Goal: Task Accomplishment & Management: Manage account settings

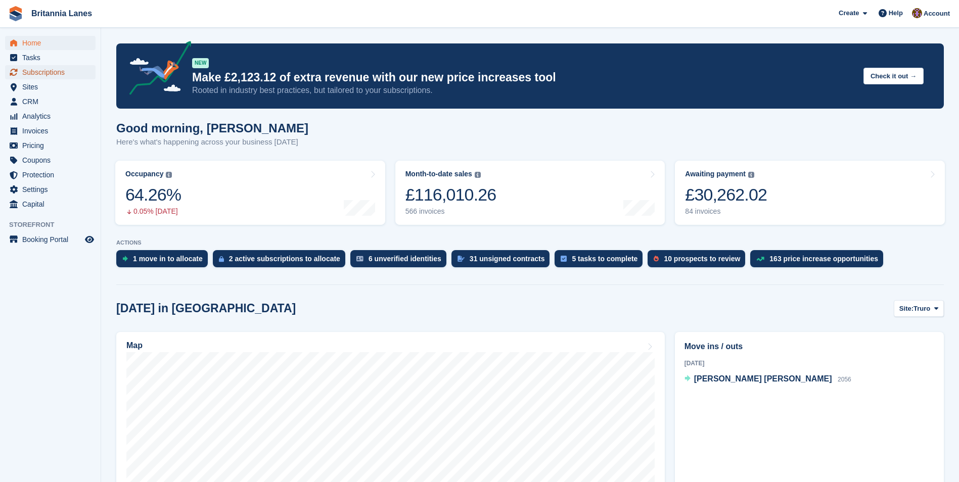
click at [61, 79] on span "Subscriptions" at bounding box center [52, 72] width 61 height 14
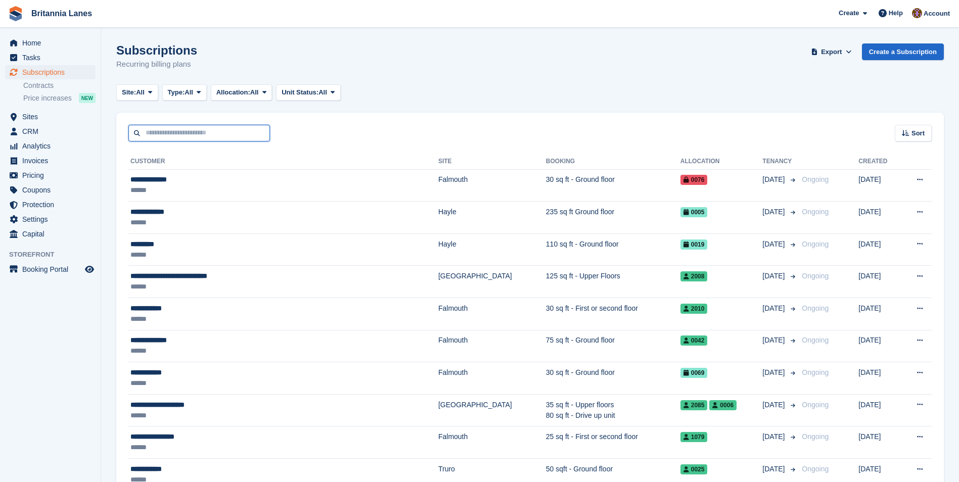
click at [192, 136] on input "text" at bounding box center [199, 133] width 142 height 17
type input "*****"
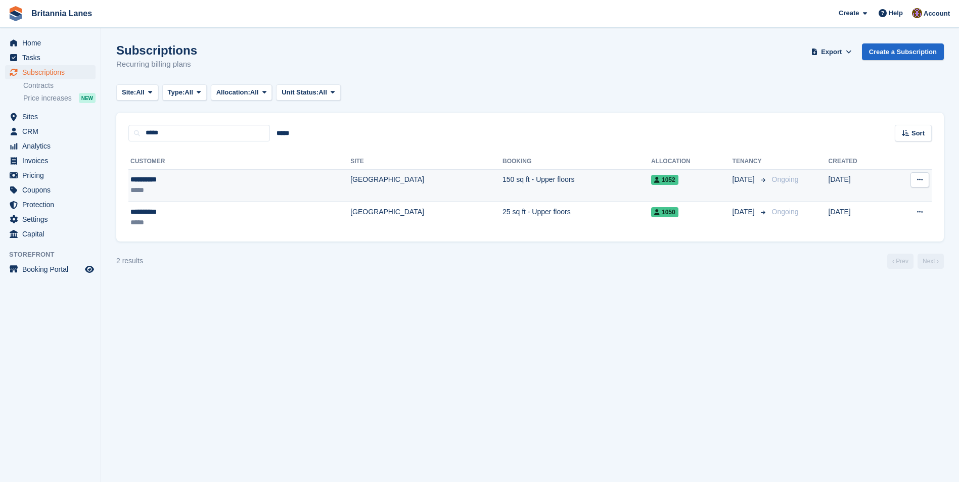
click at [502, 180] on td "150 sq ft - Upper floors" at bounding box center [576, 185] width 149 height 32
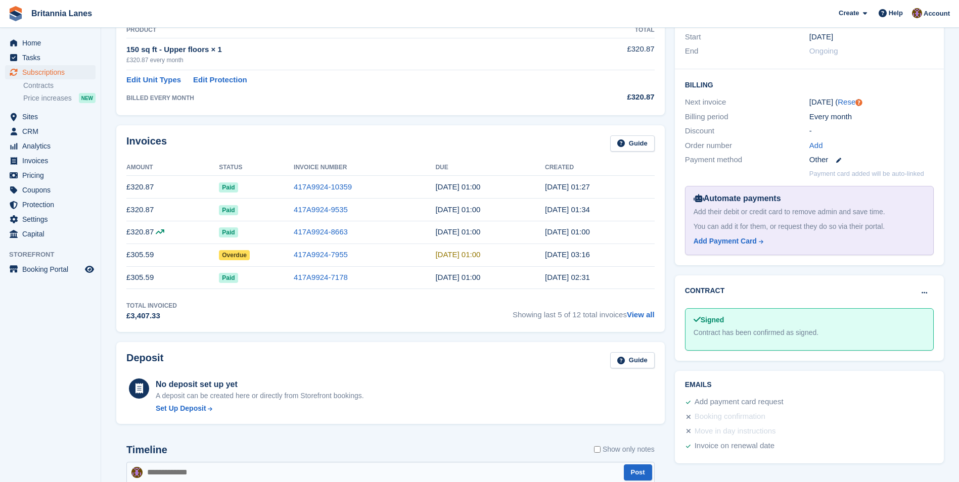
scroll to position [202, 0]
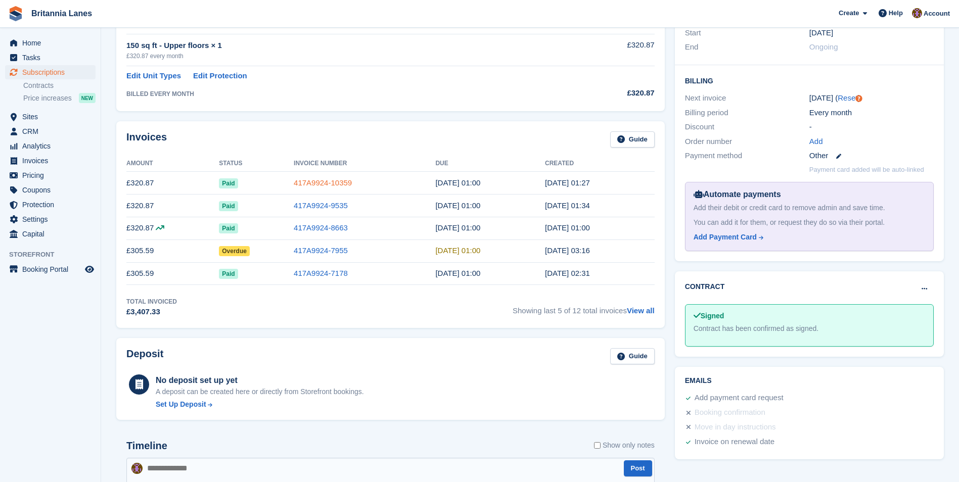
click at [339, 182] on link "417A9924-10359" at bounding box center [323, 182] width 58 height 9
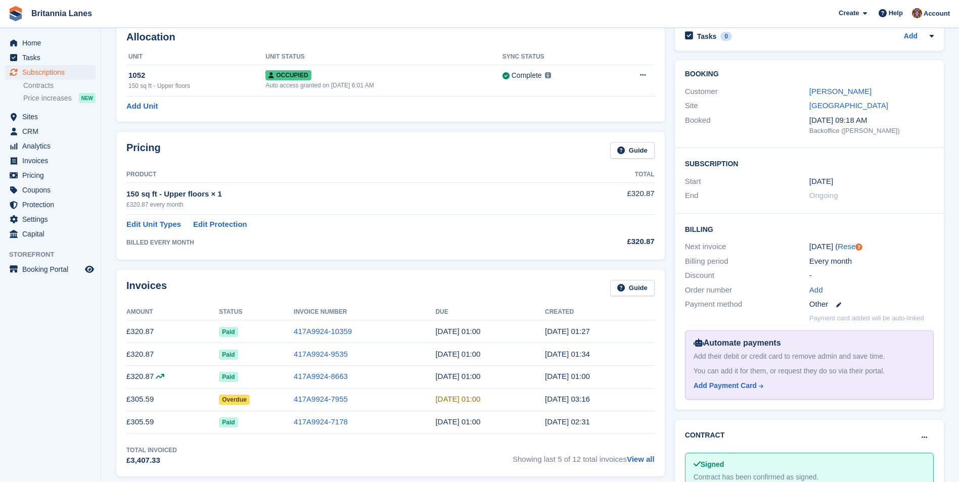
scroll to position [20, 0]
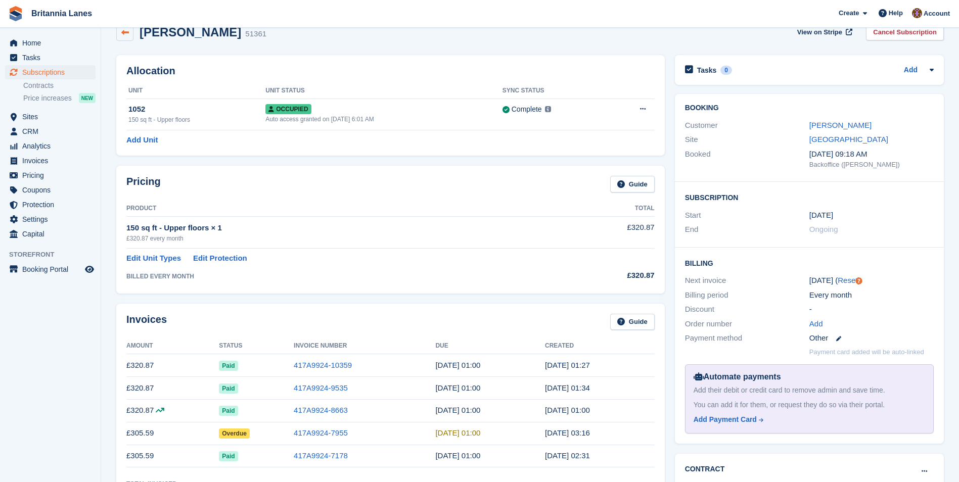
click at [125, 34] on icon at bounding box center [125, 33] width 8 height 8
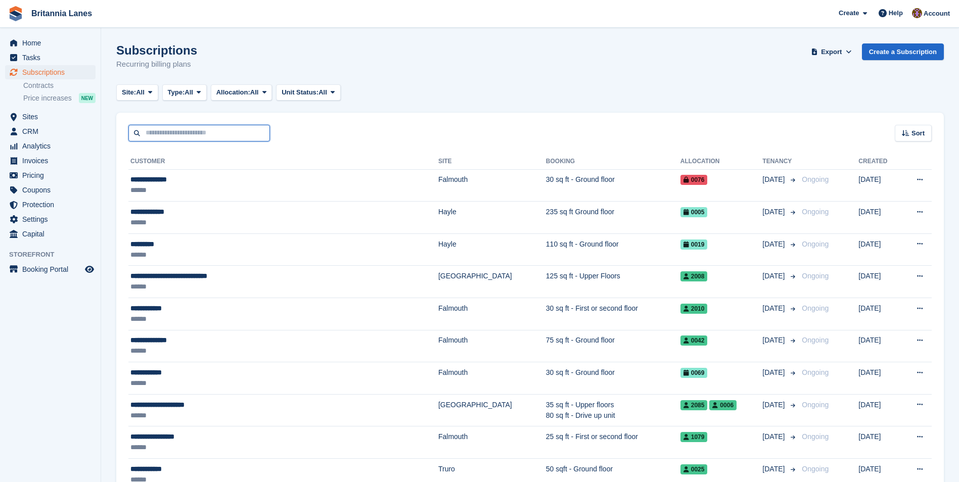
click at [177, 131] on input "text" at bounding box center [199, 133] width 142 height 17
type input "*****"
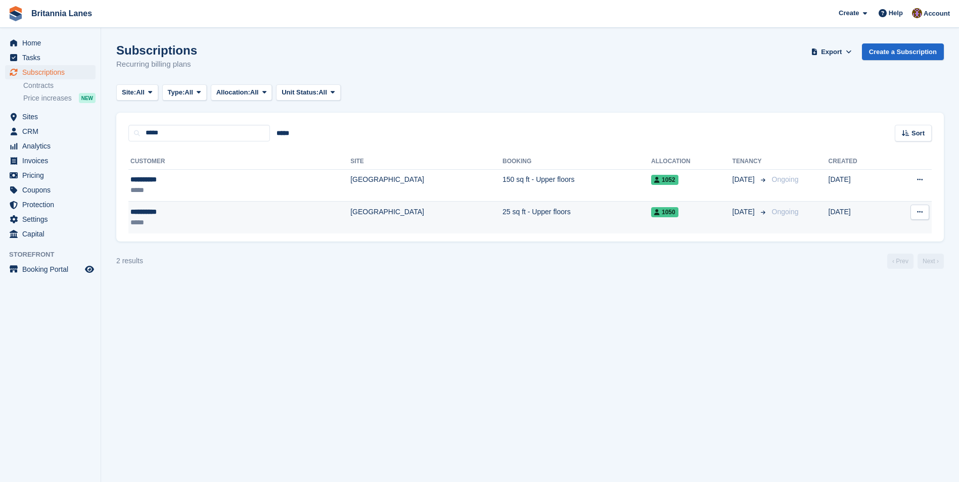
click at [502, 215] on td "25 sq ft - Upper floors" at bounding box center [576, 218] width 149 height 32
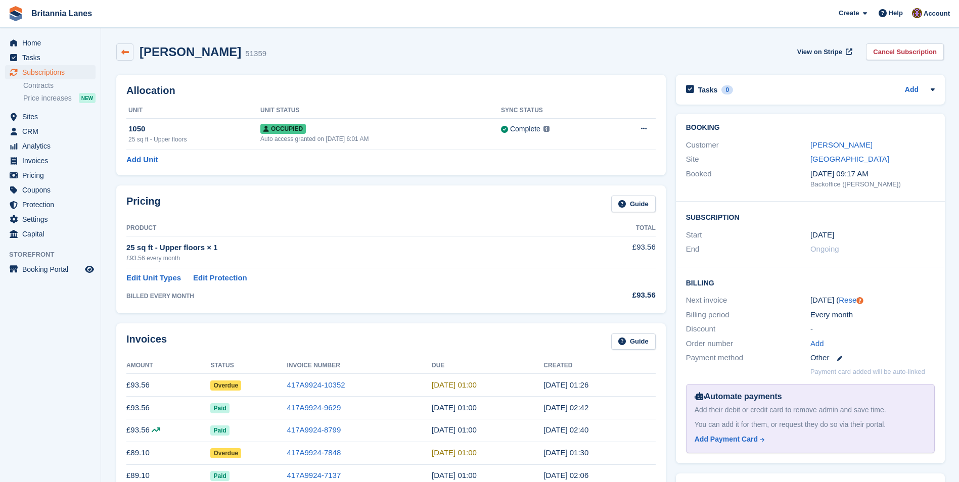
click at [119, 49] on link at bounding box center [124, 51] width 17 height 17
